Goal: Transaction & Acquisition: Book appointment/travel/reservation

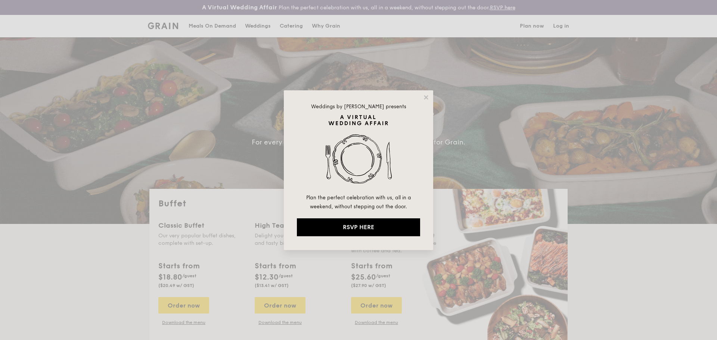
select select
click at [425, 97] on icon at bounding box center [426, 97] width 7 height 7
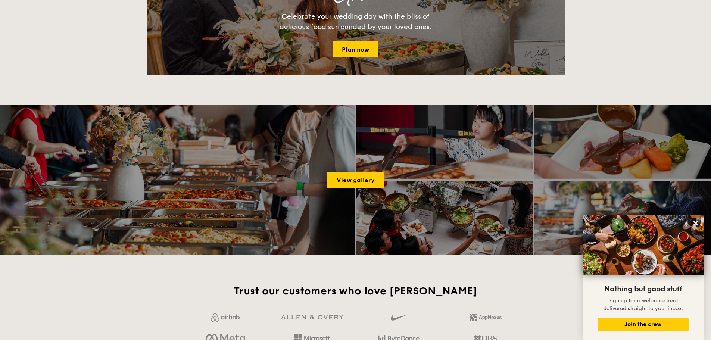
scroll to position [934, 0]
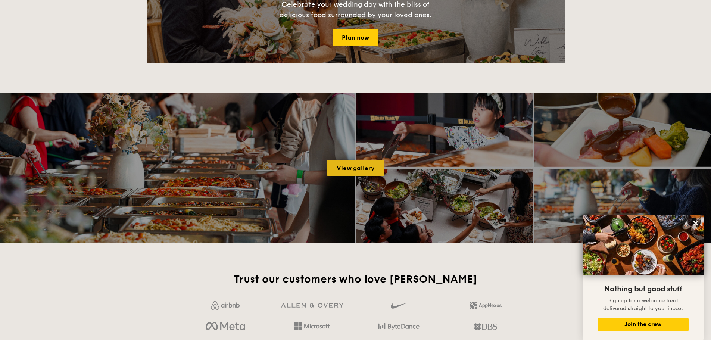
click at [338, 169] on link "View gallery" at bounding box center [356, 168] width 57 height 16
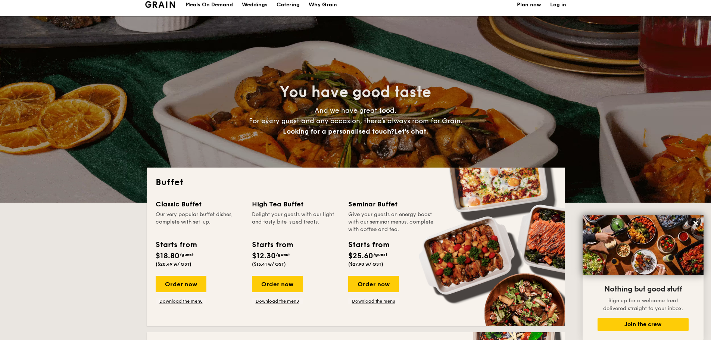
scroll to position [0, 0]
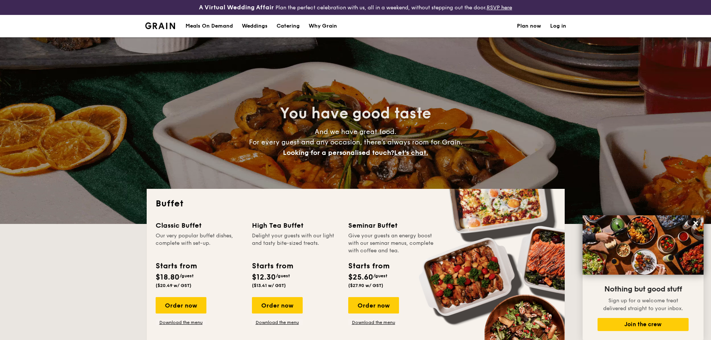
click at [279, 24] on h1 "Catering" at bounding box center [288, 26] width 23 height 22
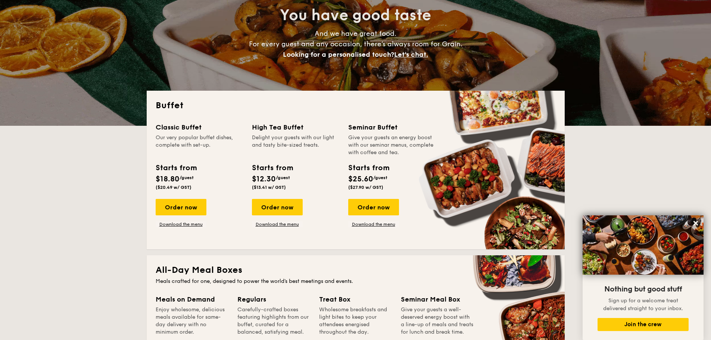
scroll to position [112, 0]
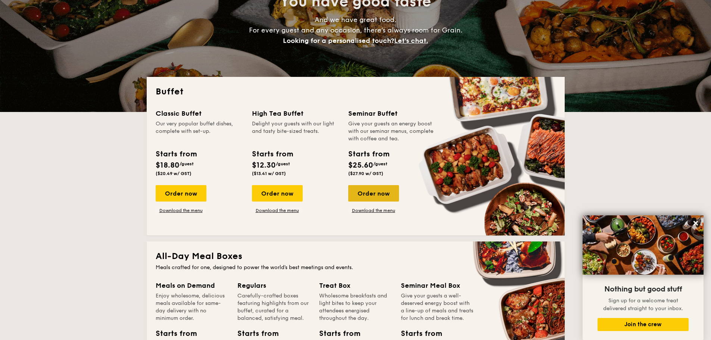
click at [383, 199] on div "Order now" at bounding box center [373, 193] width 51 height 16
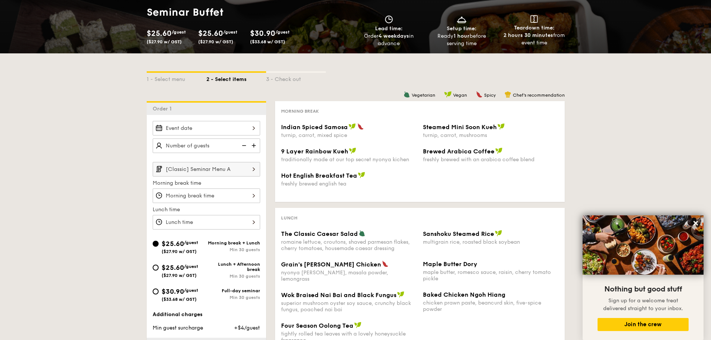
scroll to position [112, 0]
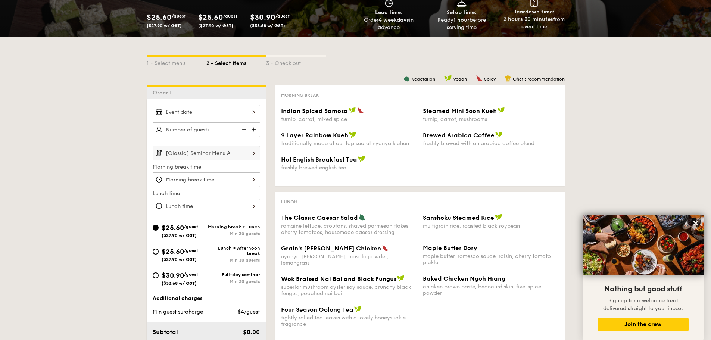
click at [214, 156] on input "[Classic] Seminar Menu A" at bounding box center [207, 153] width 108 height 15
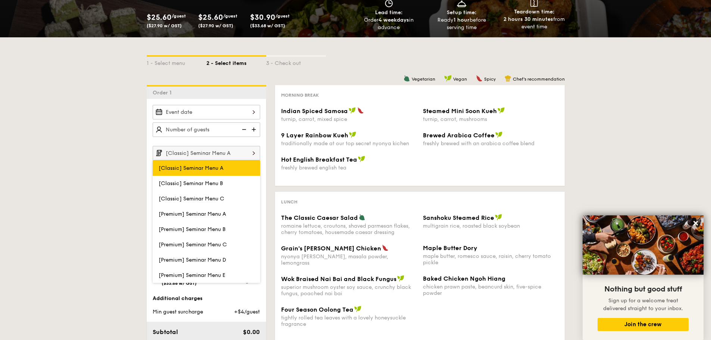
click at [215, 173] on label "[Classic] Seminar Menu A" at bounding box center [207, 168] width 108 height 15
click at [0, 0] on input "[Classic] Seminar Menu A" at bounding box center [0, 0] width 0 height 0
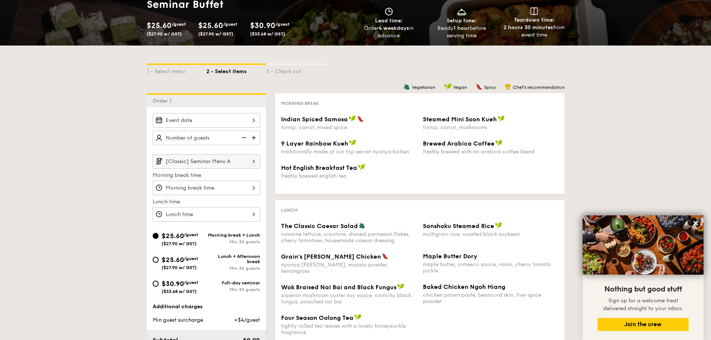
scroll to position [75, 0]
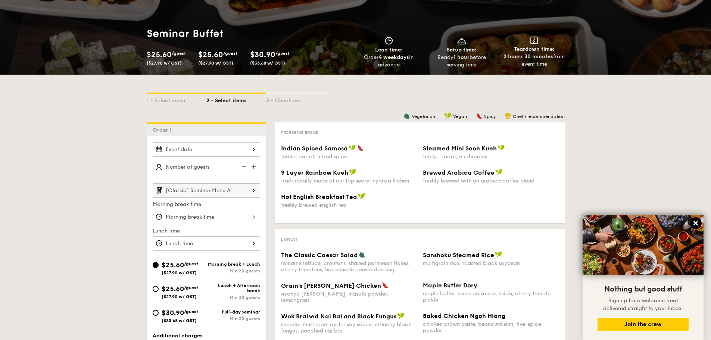
click at [698, 224] on icon at bounding box center [696, 223] width 7 height 7
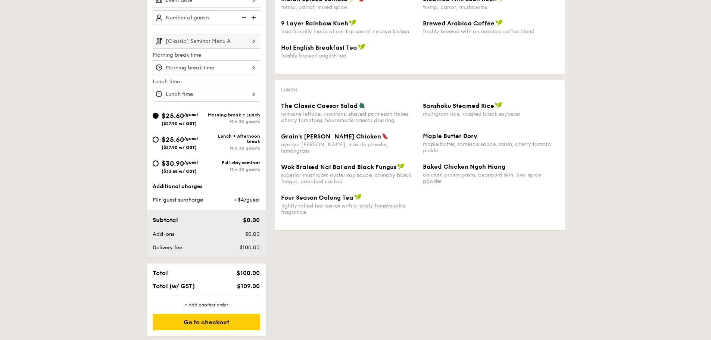
scroll to position [112, 0]
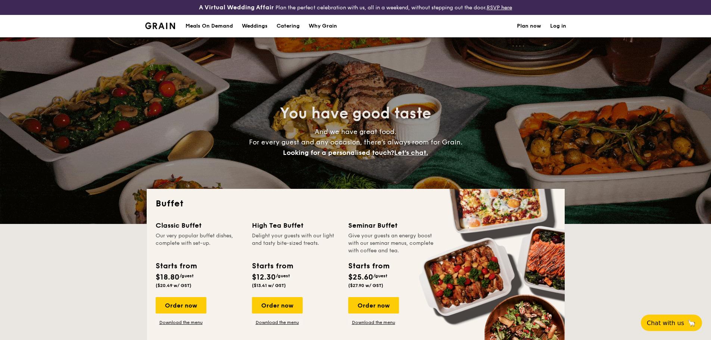
select select
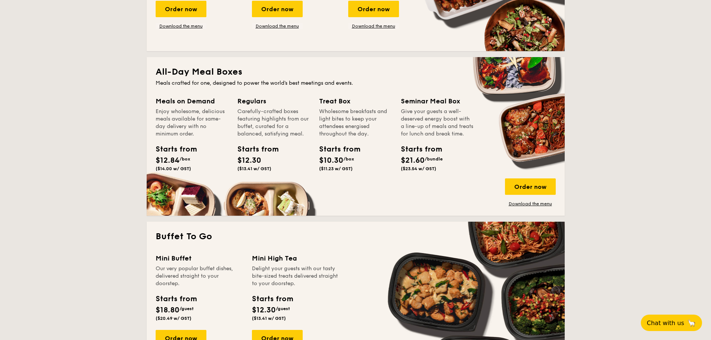
scroll to position [336, 0]
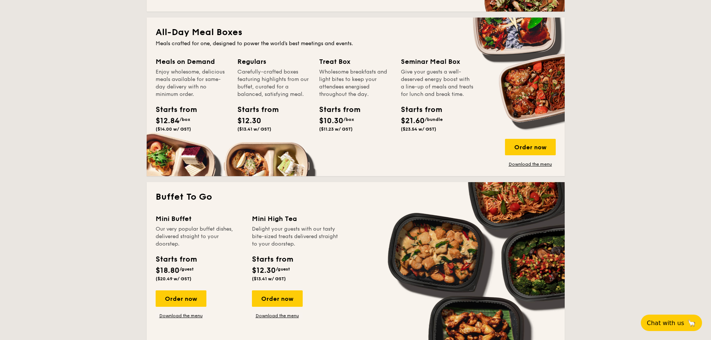
click at [422, 115] on div "Starts from" at bounding box center [418, 109] width 34 height 11
click at [431, 60] on div "Seminar Meal Box" at bounding box center [437, 61] width 73 height 10
click at [536, 153] on div "Order now" at bounding box center [530, 147] width 51 height 16
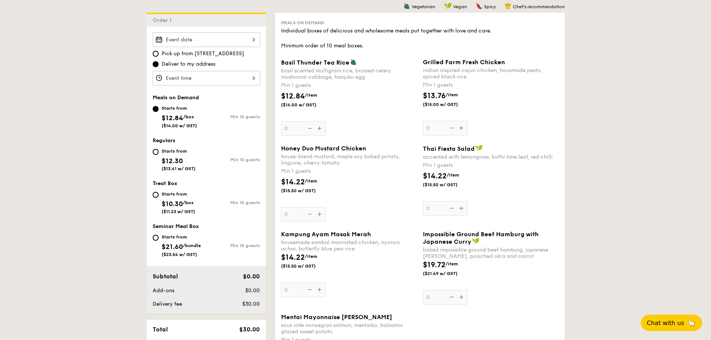
scroll to position [224, 0]
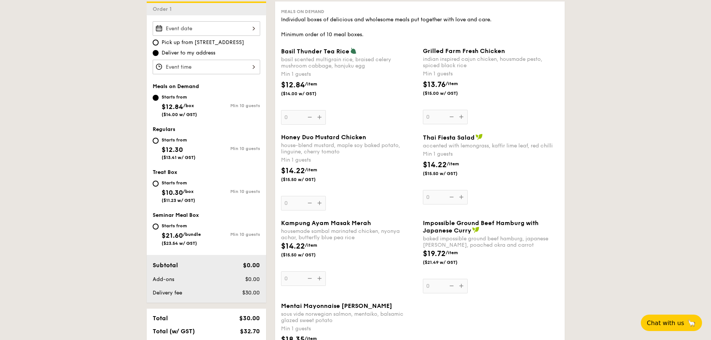
click at [158, 223] on div "Starts from $21.60 /bundle ($23.54 w/ GST)" at bounding box center [180, 233] width 54 height 25
click at [158, 224] on input "Starts from $21.60 /bundle ($23.54 w/ GST) Min 10 guests" at bounding box center [156, 227] width 6 height 6
radio input "true"
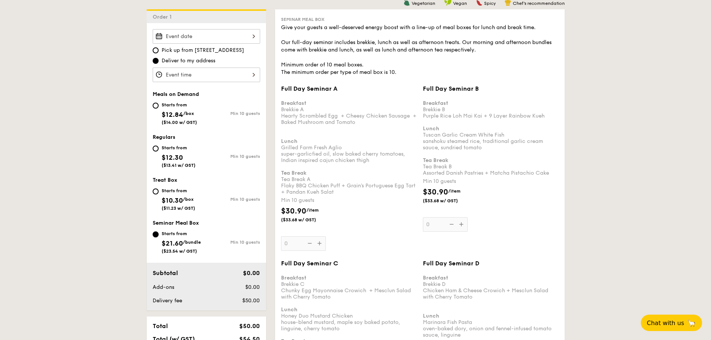
scroll to position [187, 0]
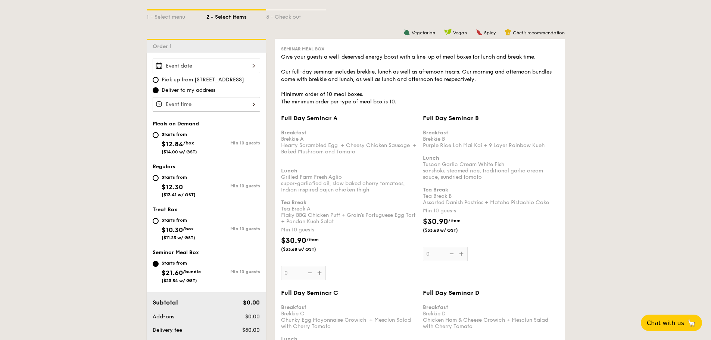
select select
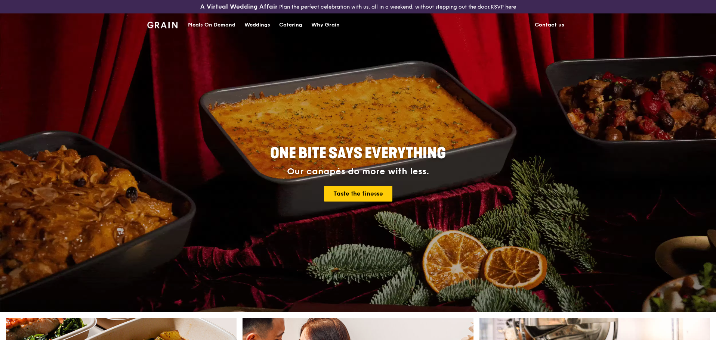
click at [217, 26] on div "Meals On Demand" at bounding box center [211, 25] width 47 height 22
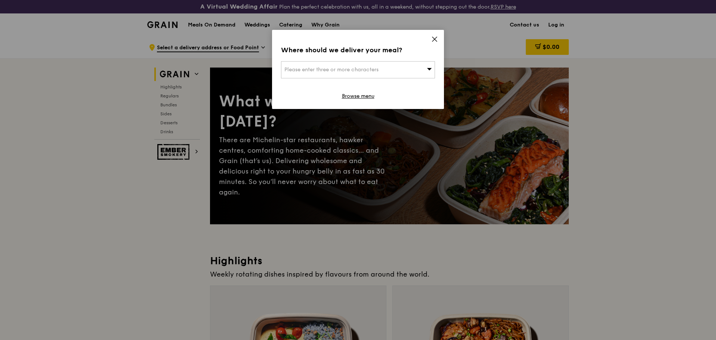
click at [438, 41] on div "Where should we deliver your meal? Please enter three or more characters Browse…" at bounding box center [358, 69] width 172 height 79
click at [436, 37] on icon at bounding box center [434, 39] width 4 height 4
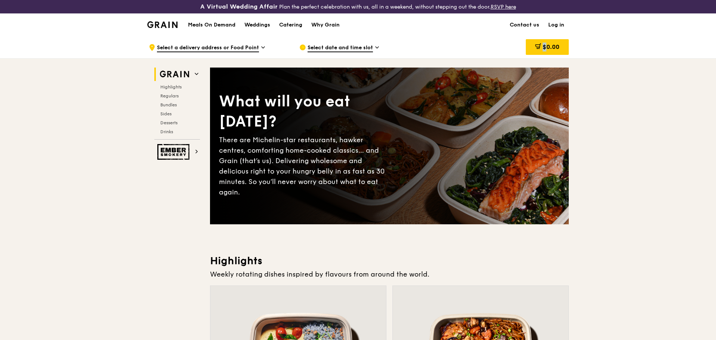
click at [436, 37] on div "Select date and time slot" at bounding box center [368, 47] width 139 height 22
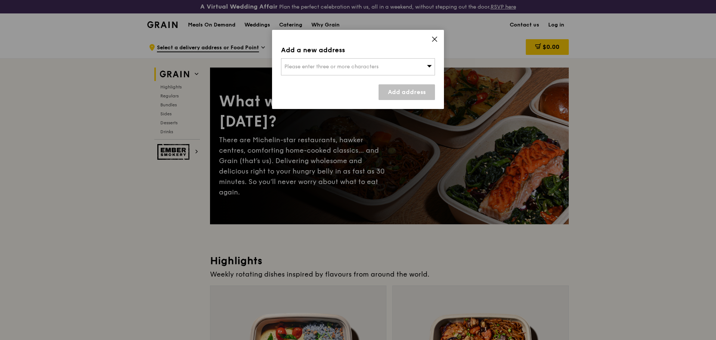
click at [435, 38] on icon at bounding box center [434, 39] width 7 height 7
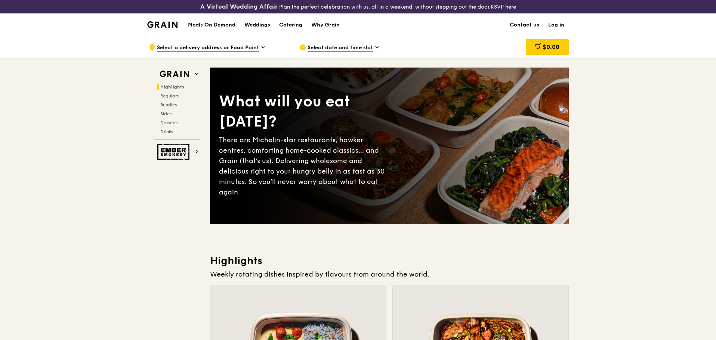
click at [222, 46] on span "Select a delivery address or Food Point" at bounding box center [208, 48] width 102 height 8
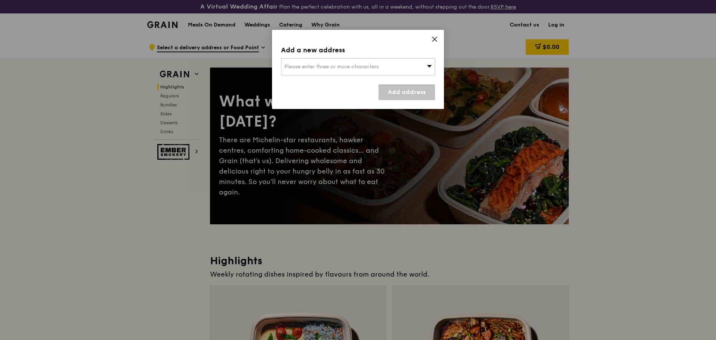
click at [296, 66] on span "Please enter three or more characters" at bounding box center [331, 66] width 94 height 6
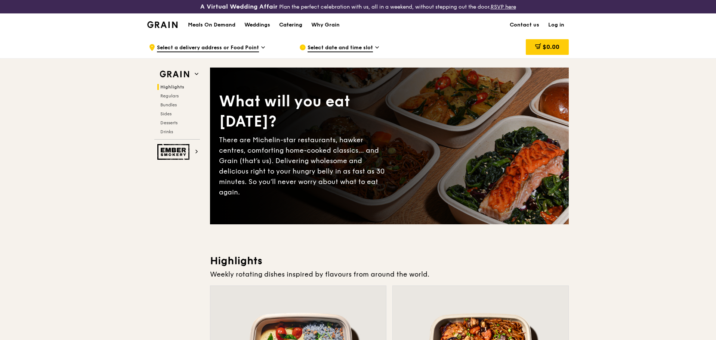
click at [295, 25] on div "Catering" at bounding box center [290, 25] width 23 height 22
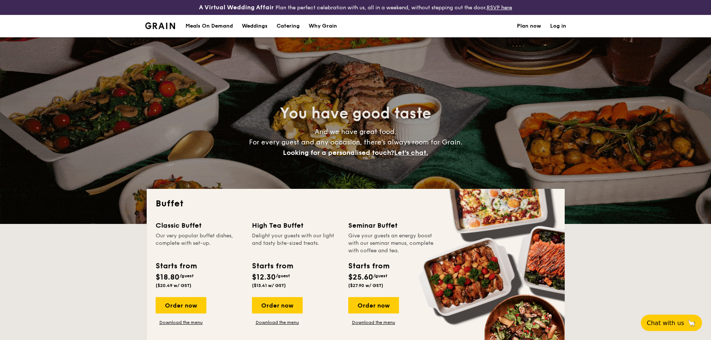
select select
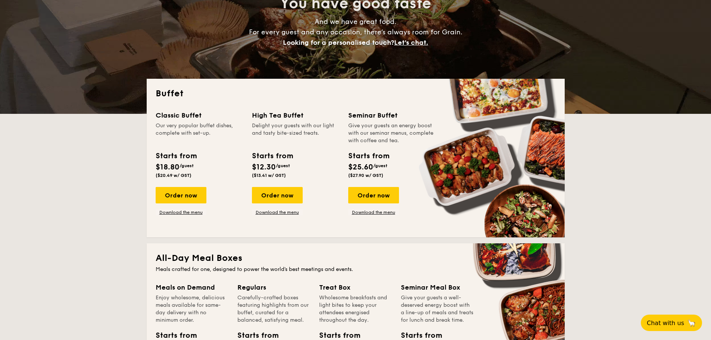
scroll to position [149, 0]
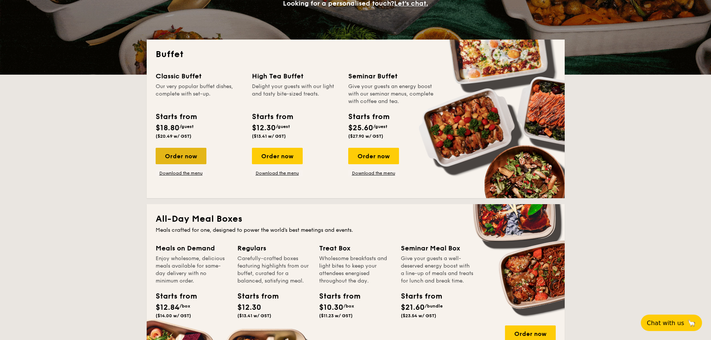
click at [179, 157] on div "Order now" at bounding box center [181, 156] width 51 height 16
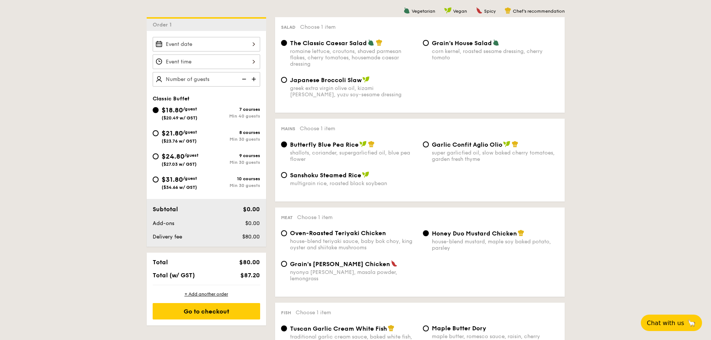
scroll to position [224, 0]
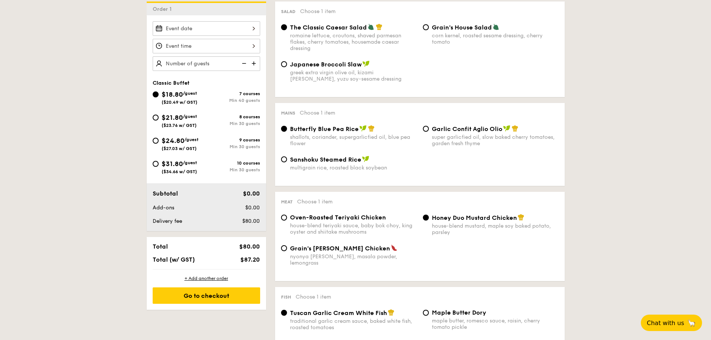
click at [243, 29] on div at bounding box center [207, 28] width 108 height 15
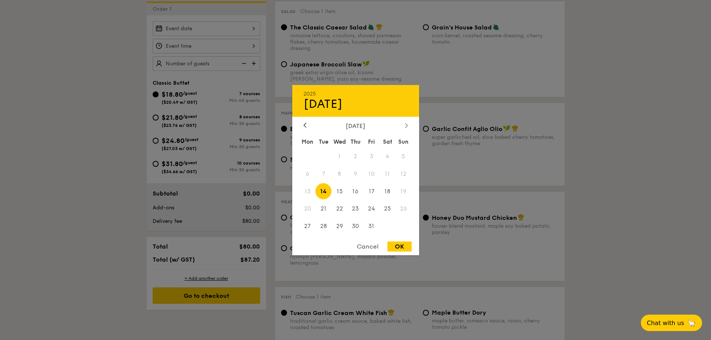
click at [406, 125] on icon at bounding box center [406, 125] width 3 height 5
click at [369, 209] on span "21" at bounding box center [372, 209] width 16 height 16
click at [392, 248] on div "OK" at bounding box center [400, 247] width 24 height 10
type input "Nov 21, 2025"
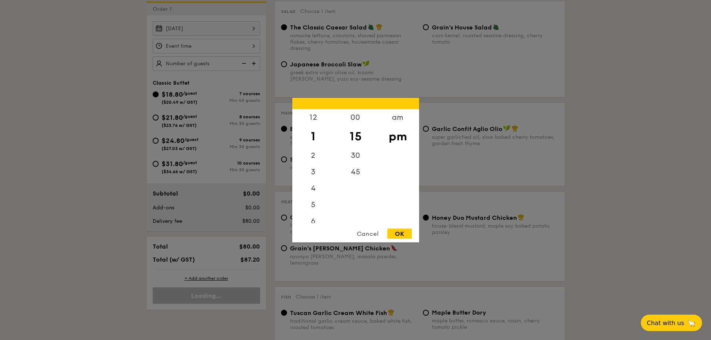
click at [225, 48] on div "12 1 2 3 4 5 6 7 8 9 10 11 00 15 30 45 am pm Cancel OK" at bounding box center [207, 46] width 108 height 15
click at [569, 118] on div at bounding box center [355, 170] width 711 height 340
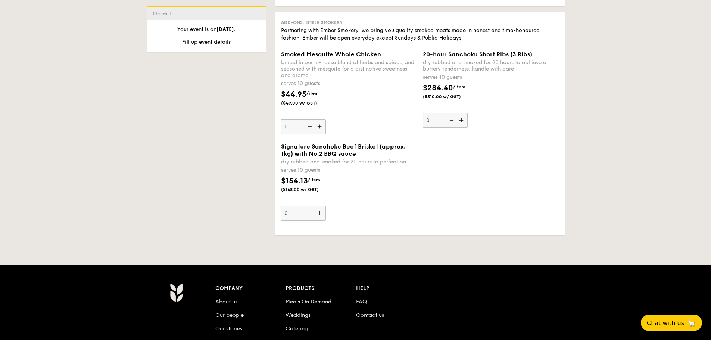
scroll to position [834, 0]
